Goal: Information Seeking & Learning: Learn about a topic

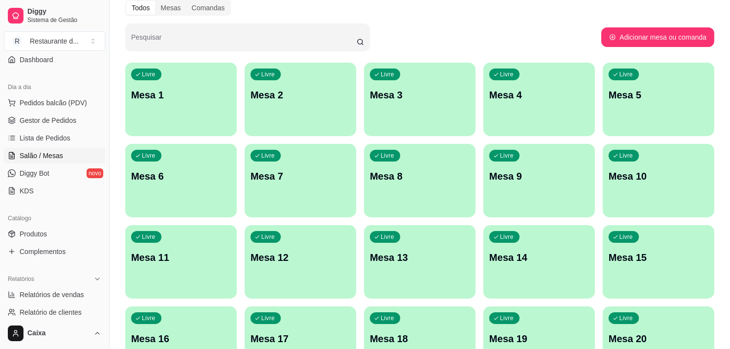
scroll to position [109, 0]
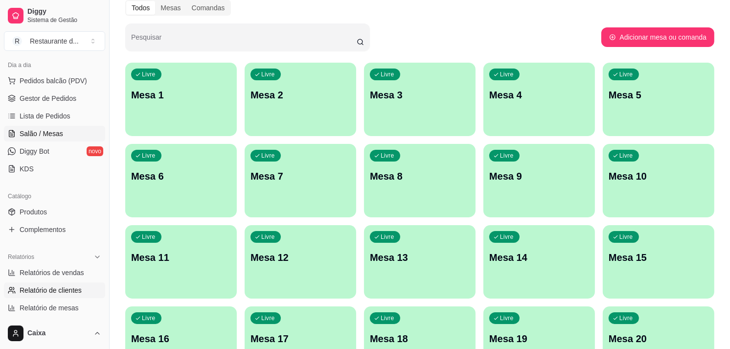
click at [79, 282] on link "Relatório de clientes" at bounding box center [54, 290] width 101 height 16
select select "30"
select select "HIGHEST_TOTAL_SPENT_WITH_ORDERS"
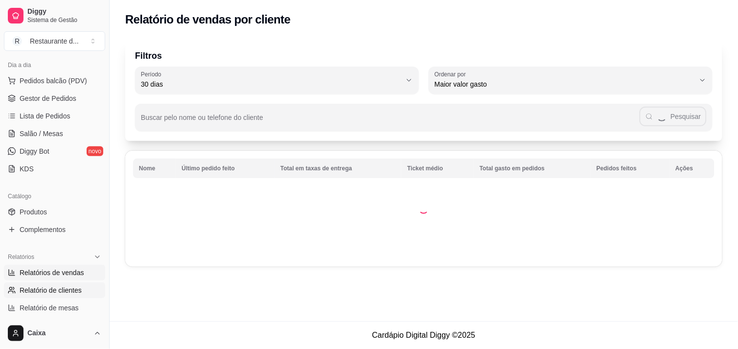
click at [81, 273] on span "Relatórios de vendas" at bounding box center [52, 273] width 65 height 10
select select "ALL"
select select "0"
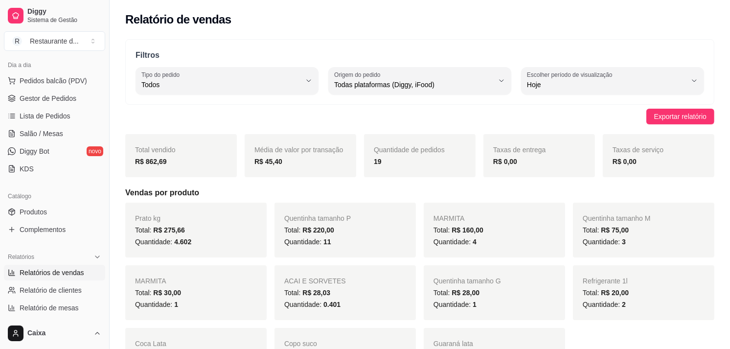
click at [81, 273] on span "Relatórios de vendas" at bounding box center [52, 273] width 65 height 10
click at [693, 337] on div "Prato kg Total: R$ 275,66 Quantidade: 4.602 Quentinha tamanho P Total: R$ 220,0…" at bounding box center [419, 293] width 589 height 180
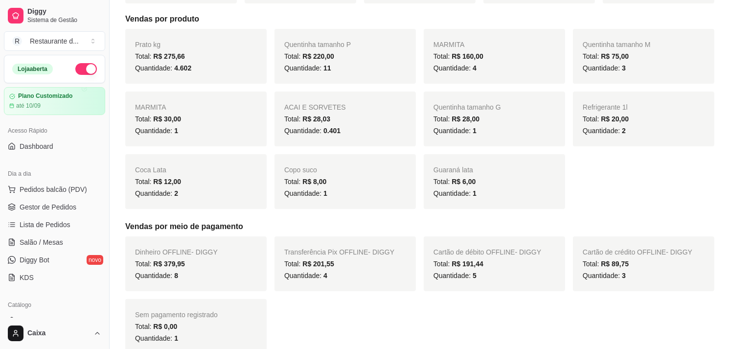
click at [75, 69] on button "button" at bounding box center [86, 69] width 22 height 12
